Goal: Information Seeking & Learning: Learn about a topic

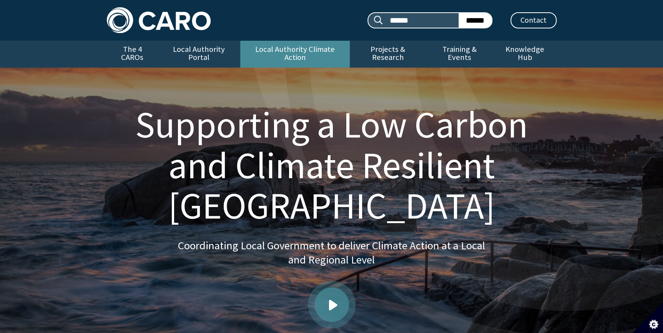
click at [283, 49] on link "Local Authority Climate Action" at bounding box center [294, 54] width 109 height 27
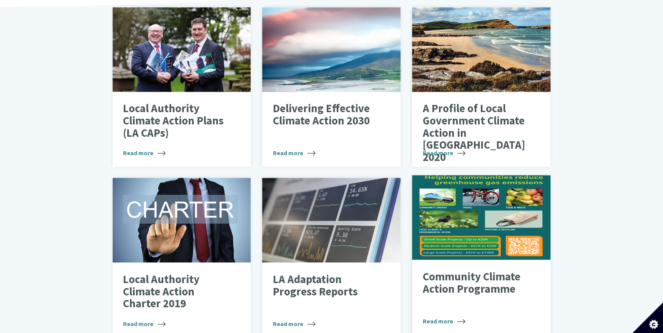
scroll to position [314, 0]
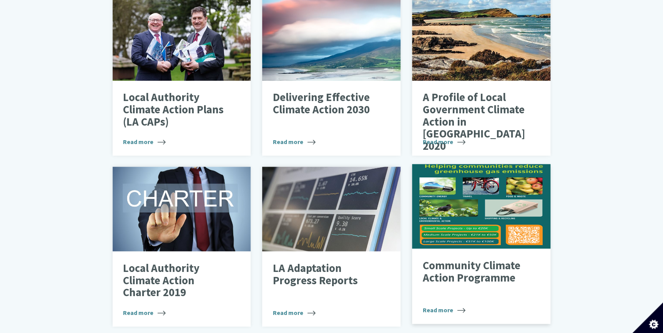
click at [462, 260] on p "Community Climate Action Programme" at bounding box center [475, 272] width 106 height 24
